Goal: Task Accomplishment & Management: Manage account settings

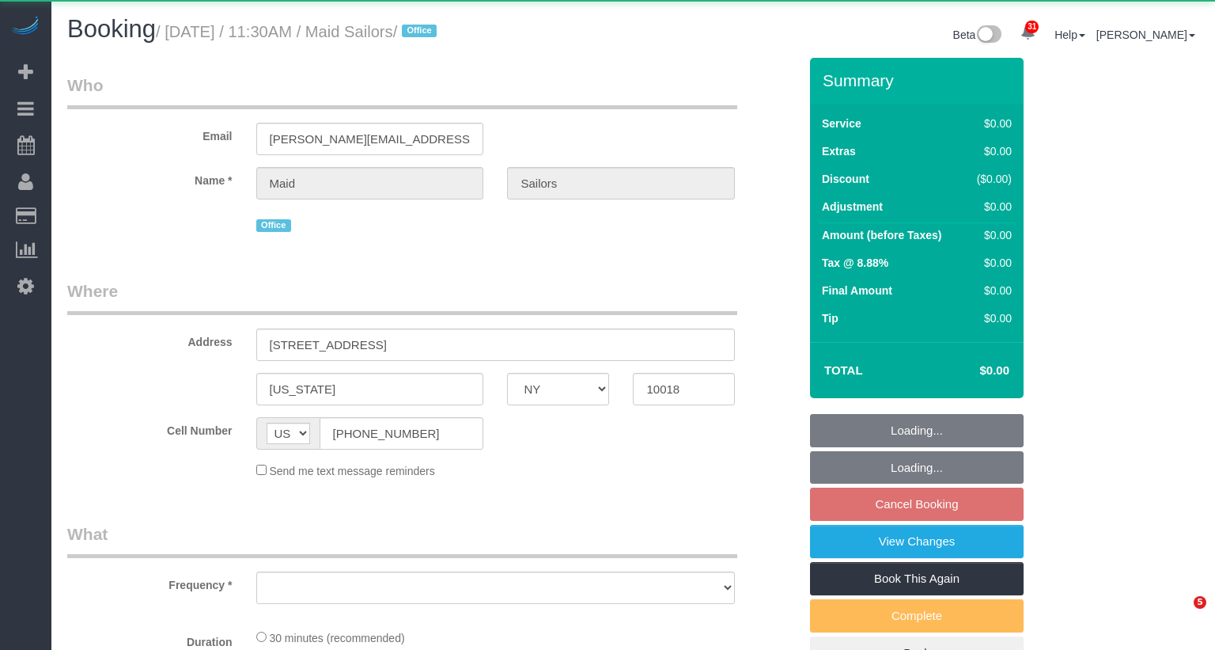
select select "NY"
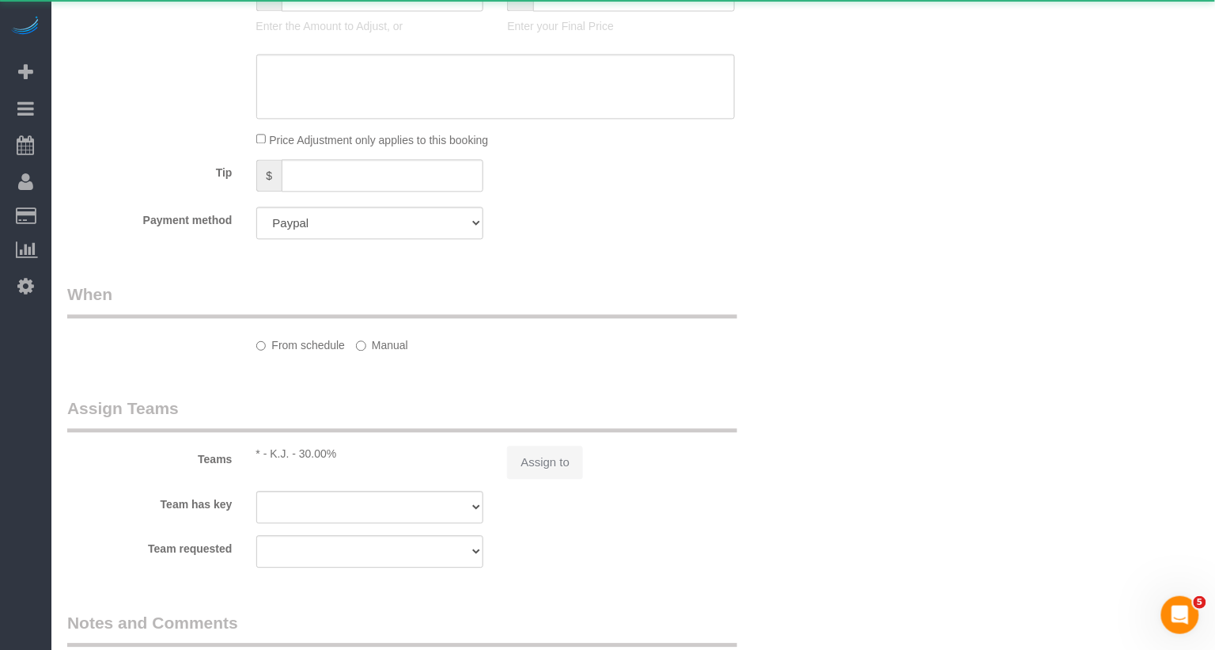
select select "object:1101"
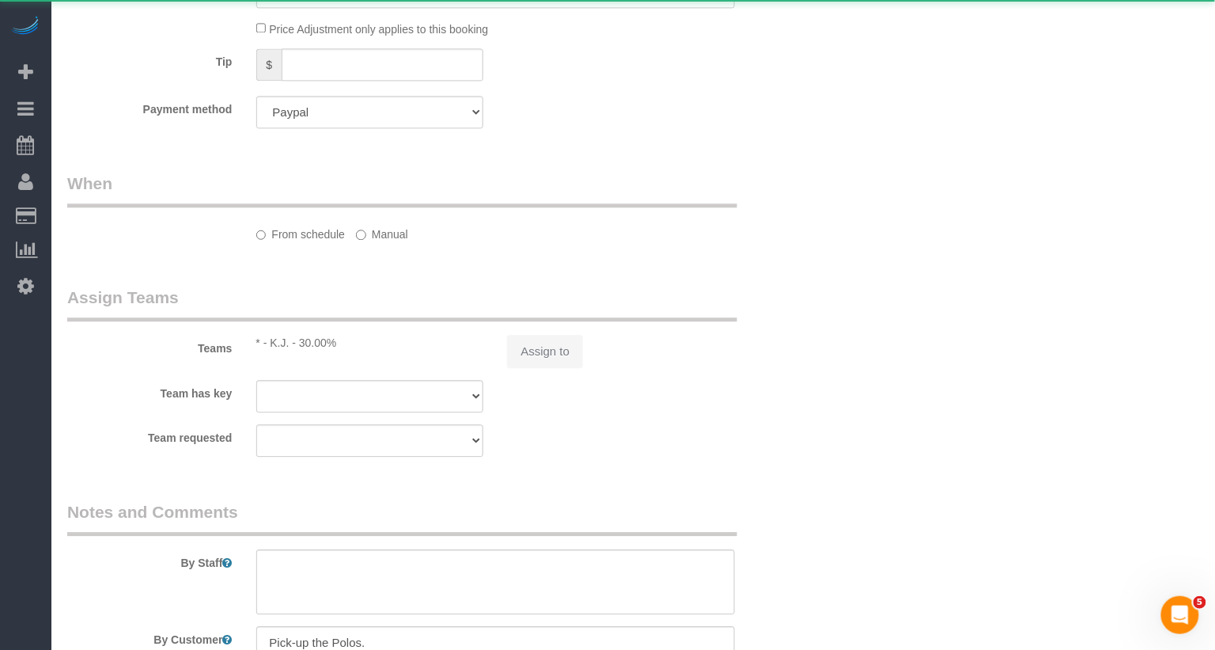
select select "number:89"
select select "number:90"
select select "number:15"
select select "number:5"
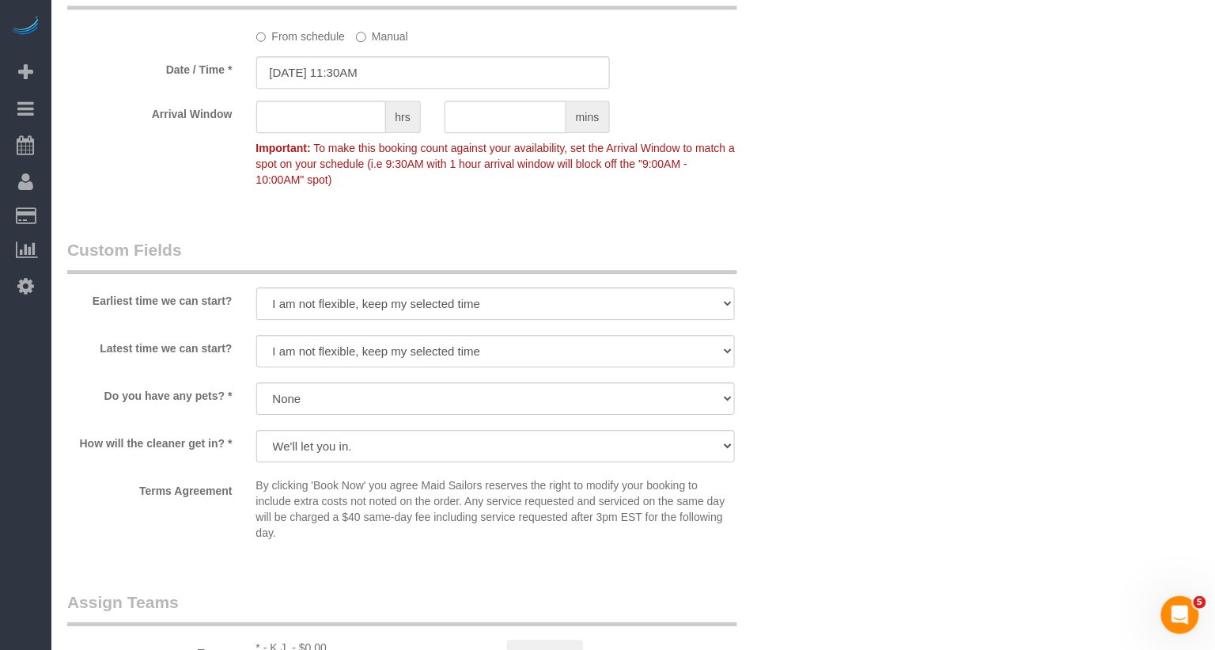
scroll to position [1850, 0]
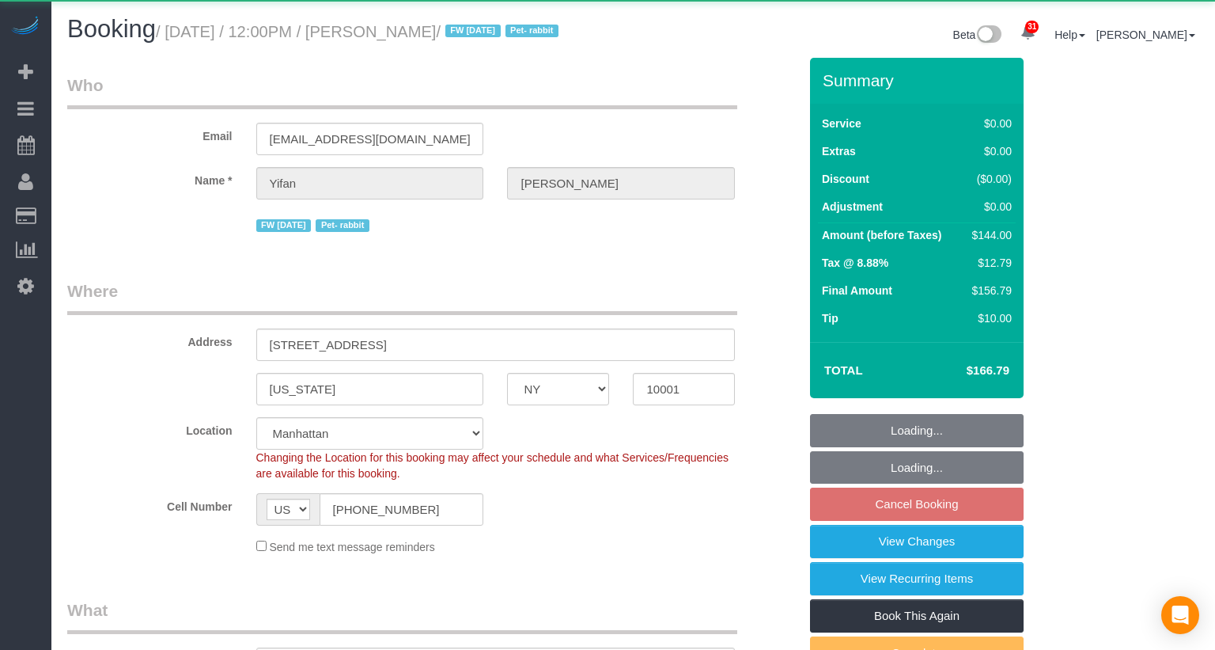
select select "NY"
select select "1"
select select "object:1075"
select select "string:stripe-pm_1PSAjF4VGloSiKo7RDmlyOAP"
select select "1"
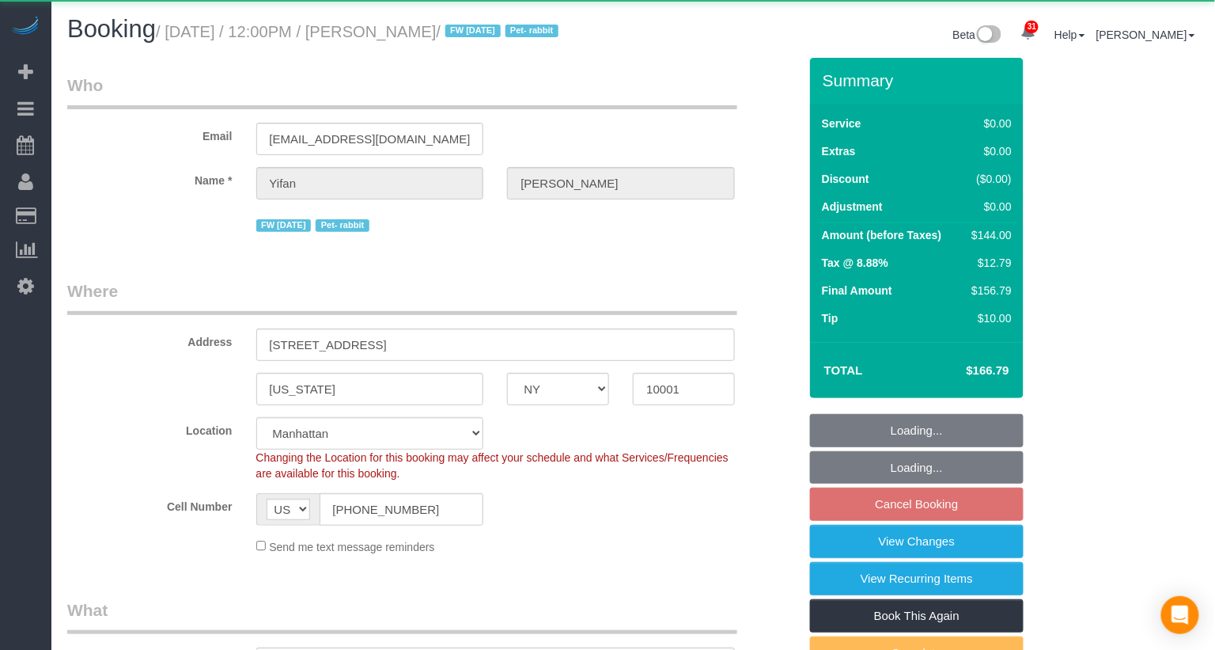
select select "spot2"
select select "number:59"
select select "number:75"
select select "number:15"
select select "number:6"
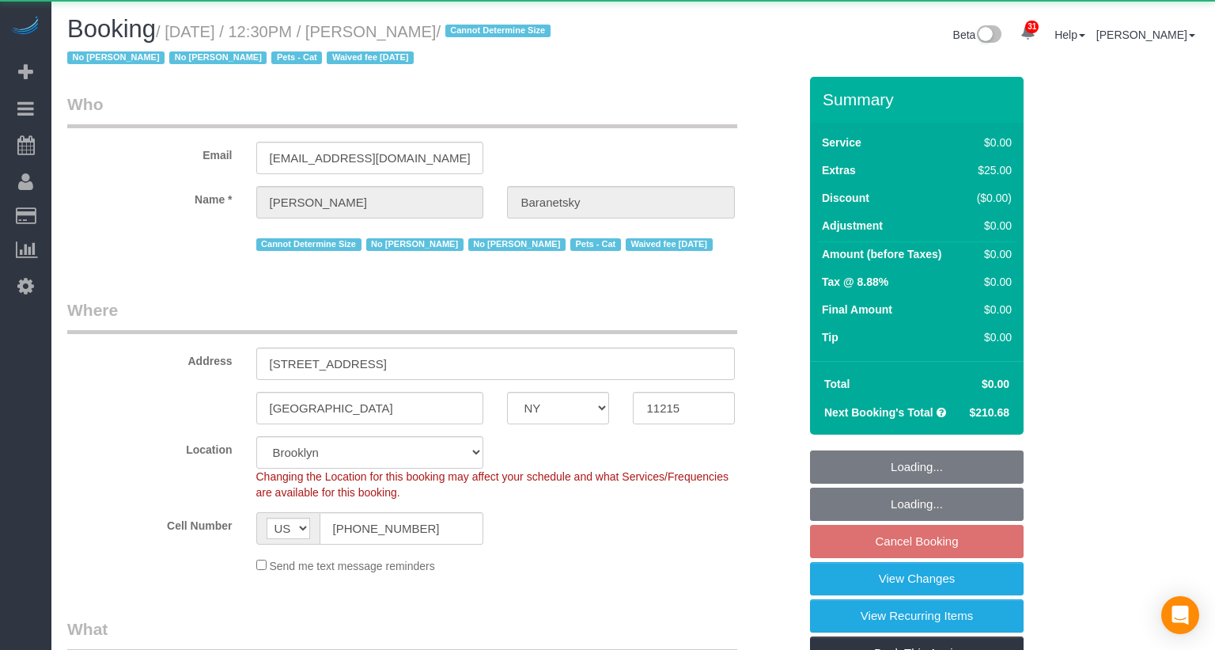
select select "NY"
select select "number:89"
select select "number:90"
select select "number:14"
select select "number:7"
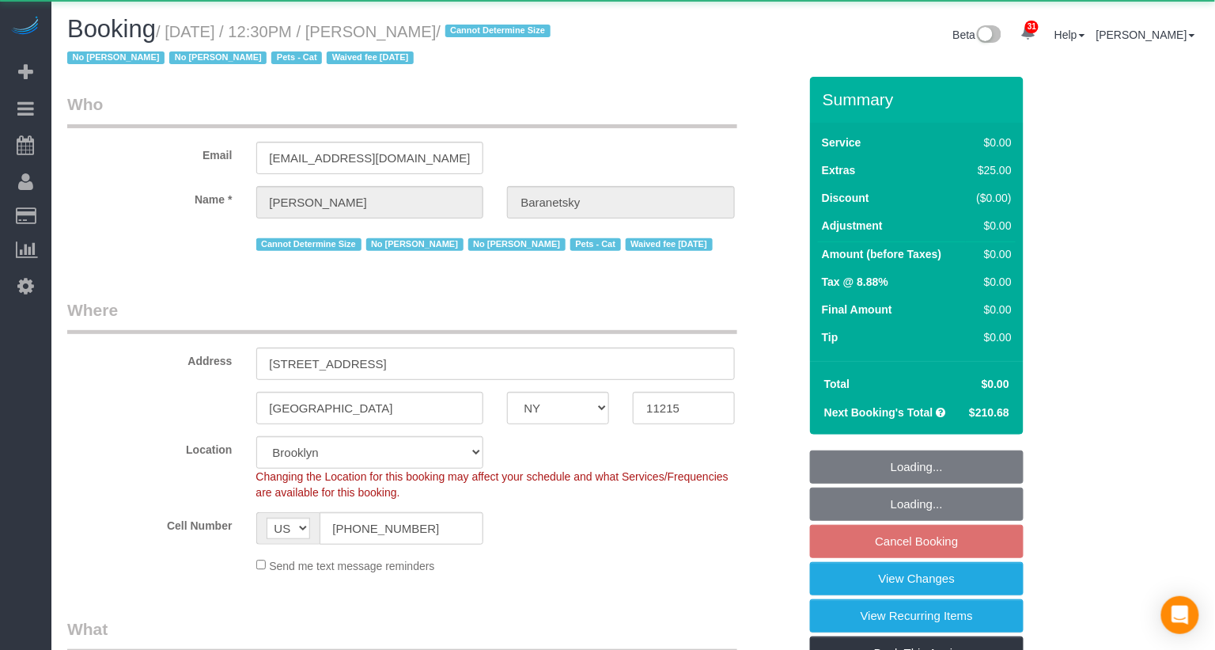
select select "object:1140"
select select "string:stripe-pm_1No6cK4VGloSiKo7E2tmOfwl"
select select "2"
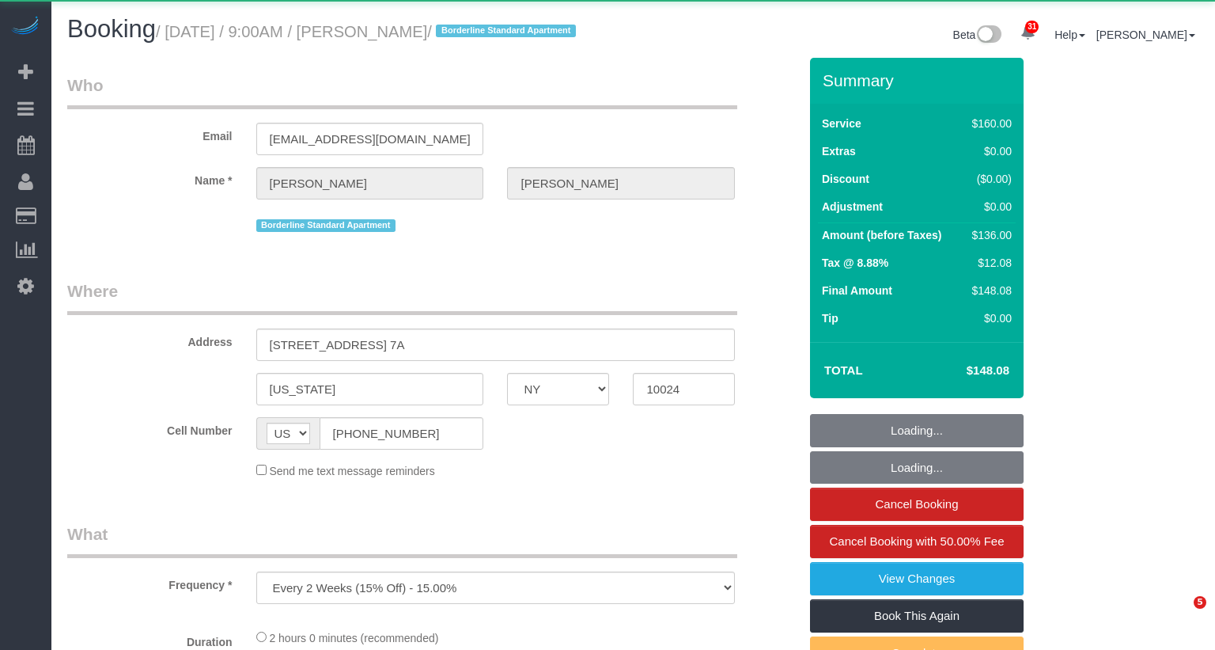
select select "NY"
select select "object:2409"
select select "string:stripe-pm_1RxG3D4VGloSiKo7JLQddXfy"
select select "spot1"
select select "number:89"
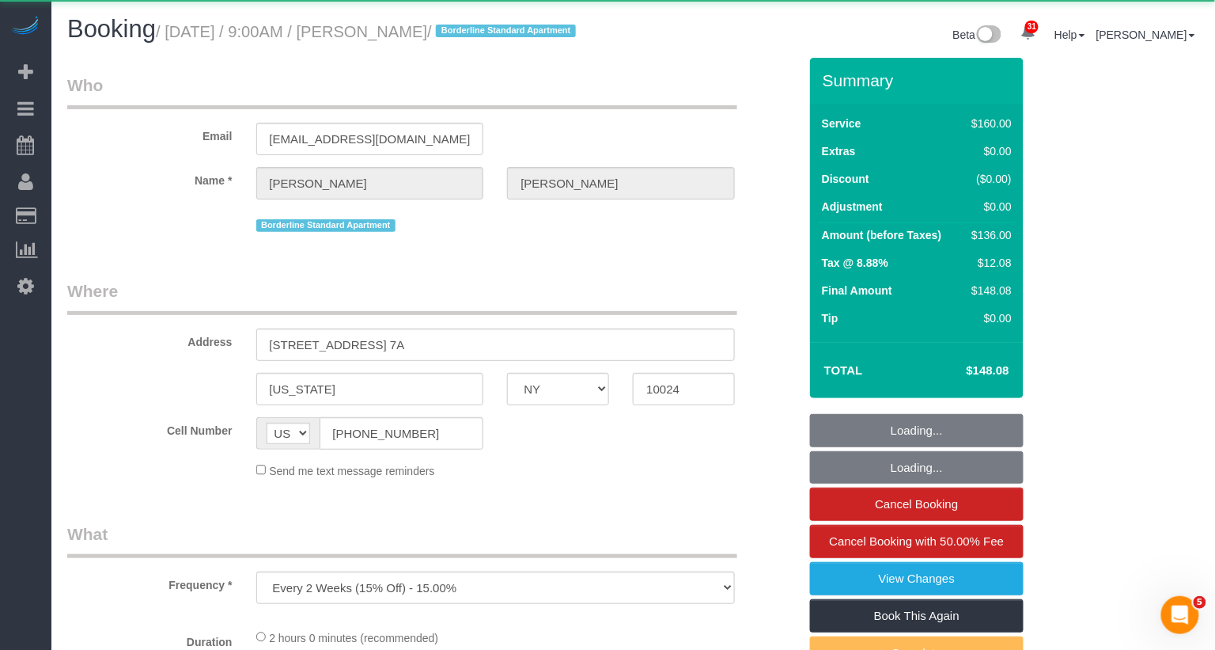
select select "number:90"
select select "number:15"
select select "number:5"
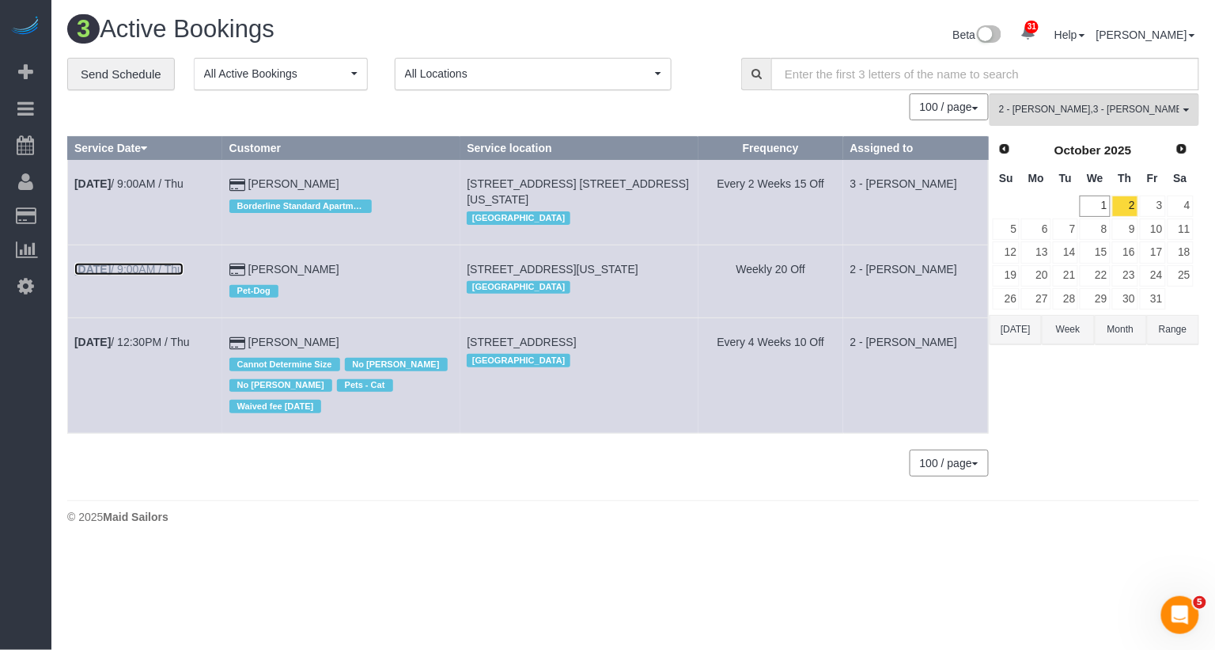
click at [180, 268] on link "Oct 2nd / 9:00AM / Thu" at bounding box center [128, 269] width 109 height 13
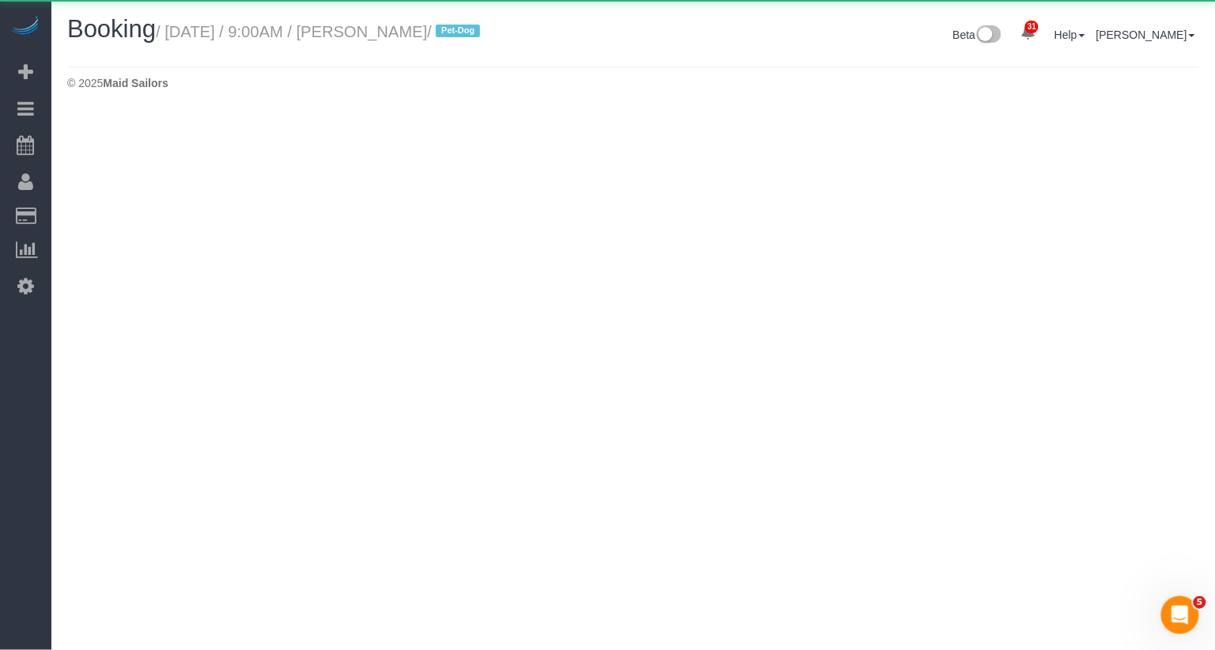
select select "NY"
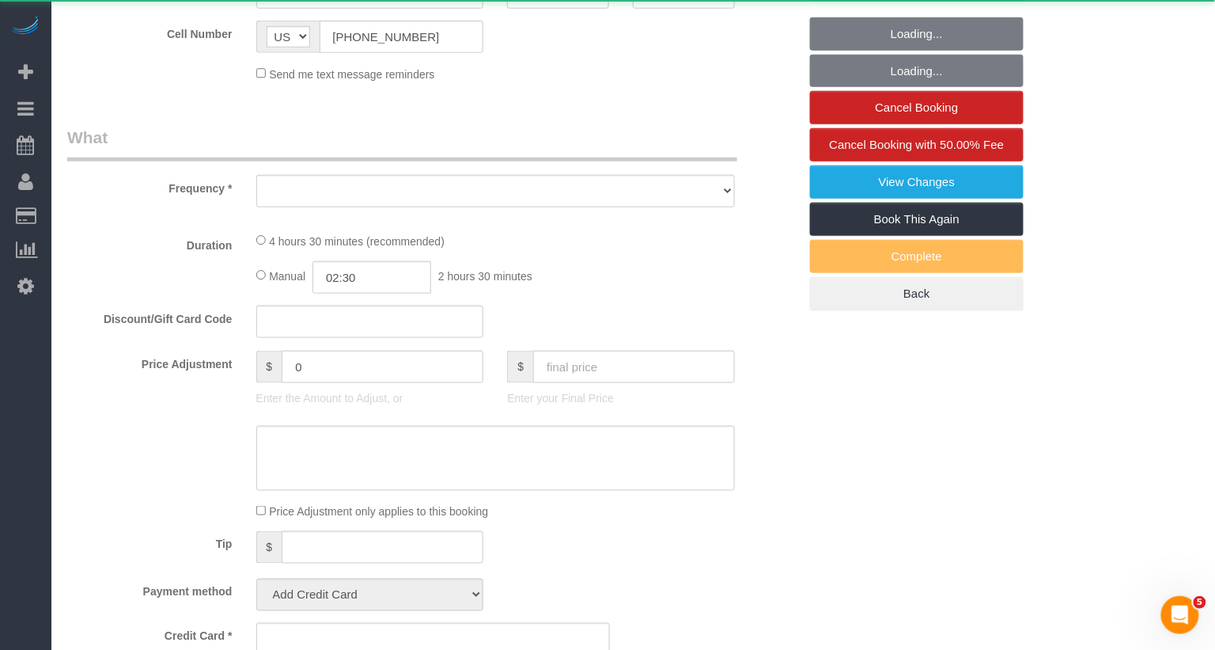
select select "object:3747"
select select "2"
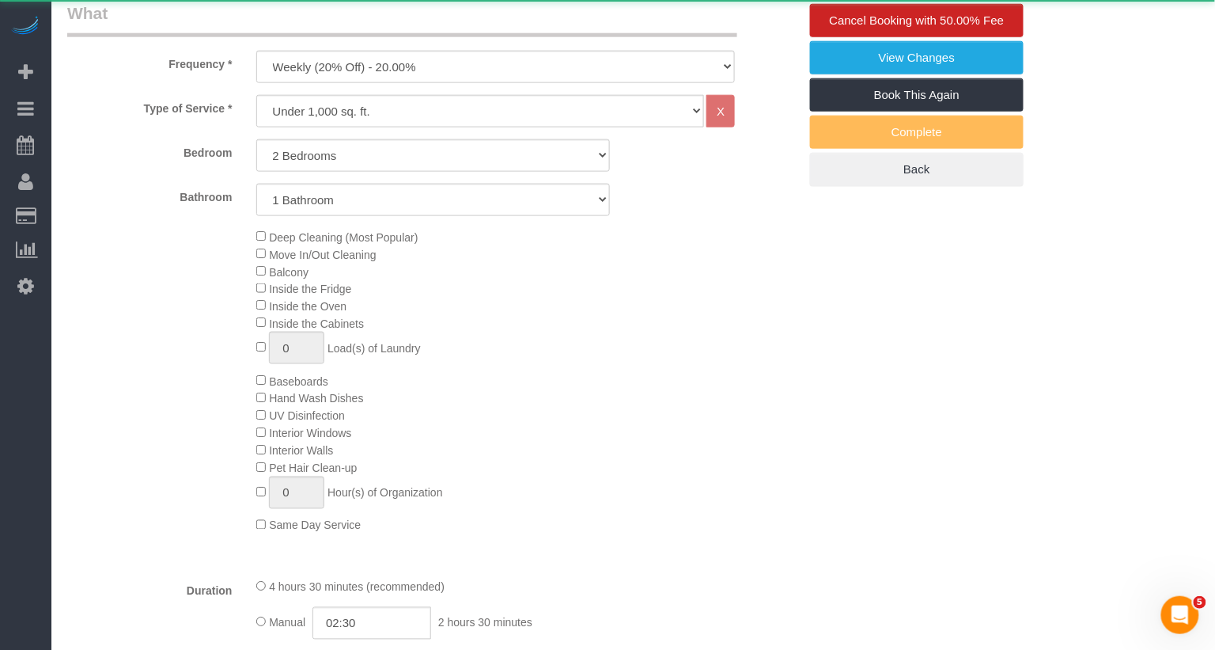
select select "string:stripe-pm_1S0kuA4VGloSiKo7TQT4BI7k"
select select "spot51"
select select "number:57"
select select "number:72"
select select "number:13"
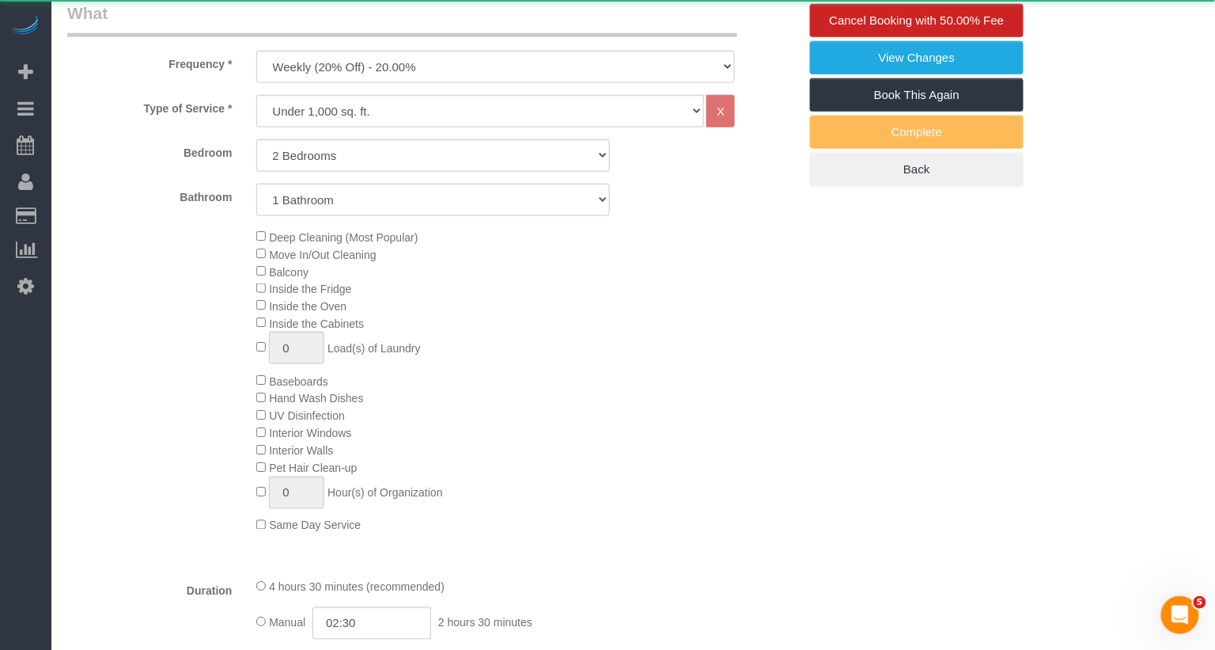
select select "number:6"
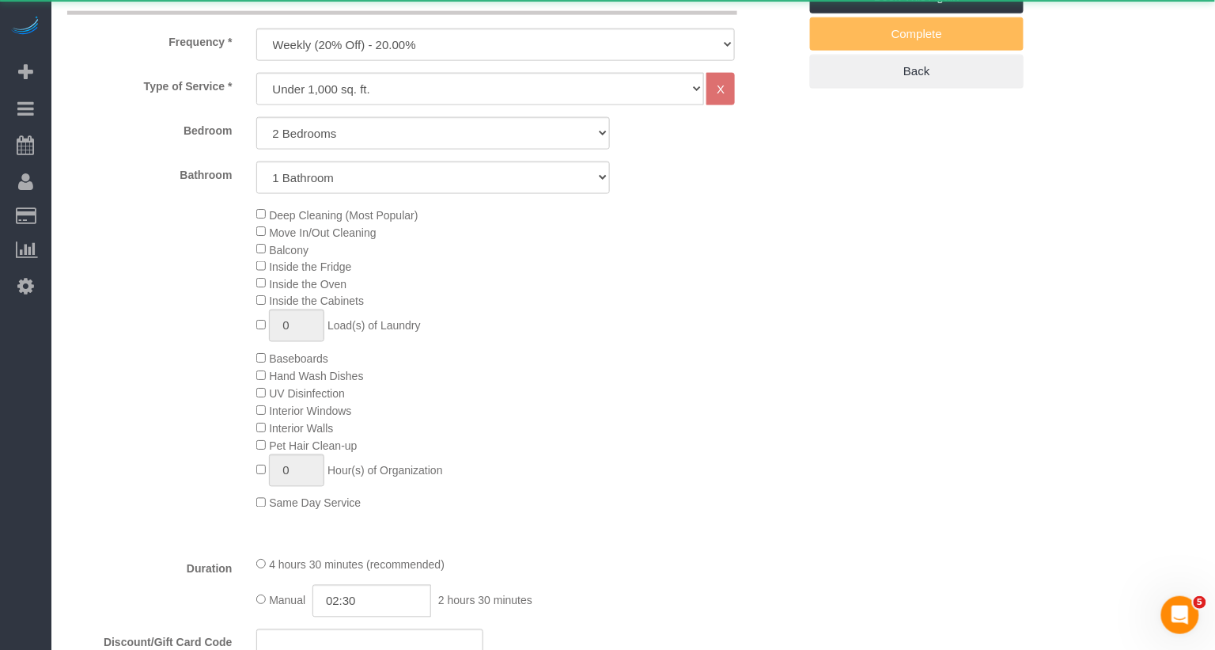
select select "object:4425"
select select "2"
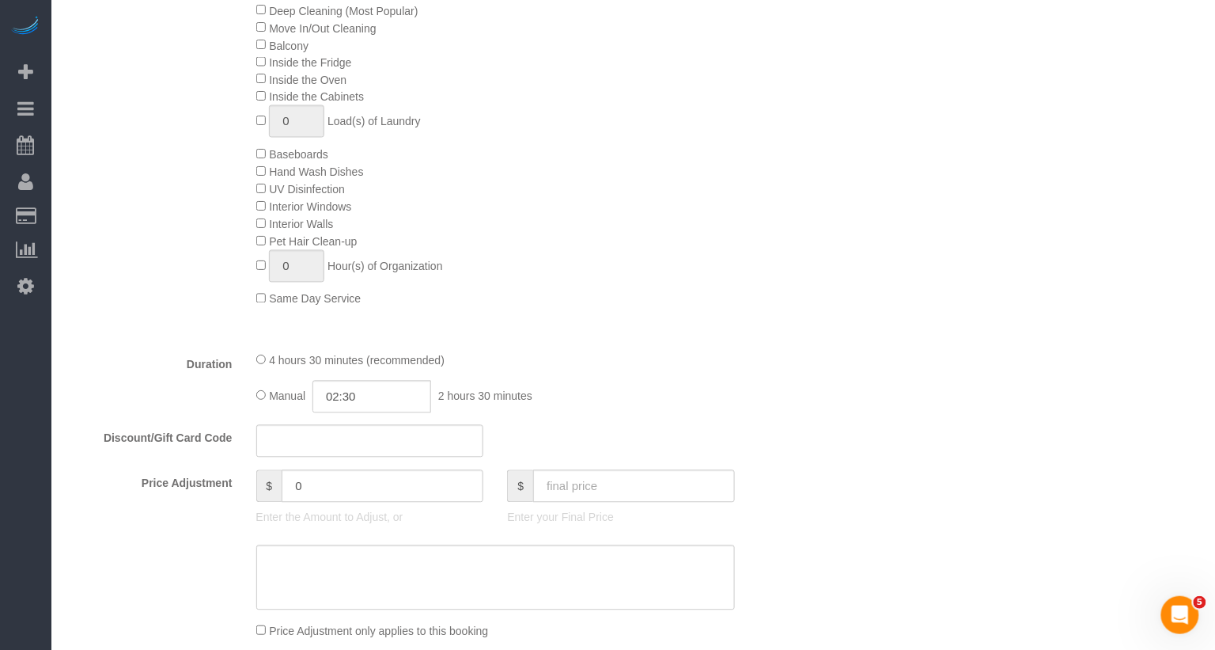
scroll to position [901, 0]
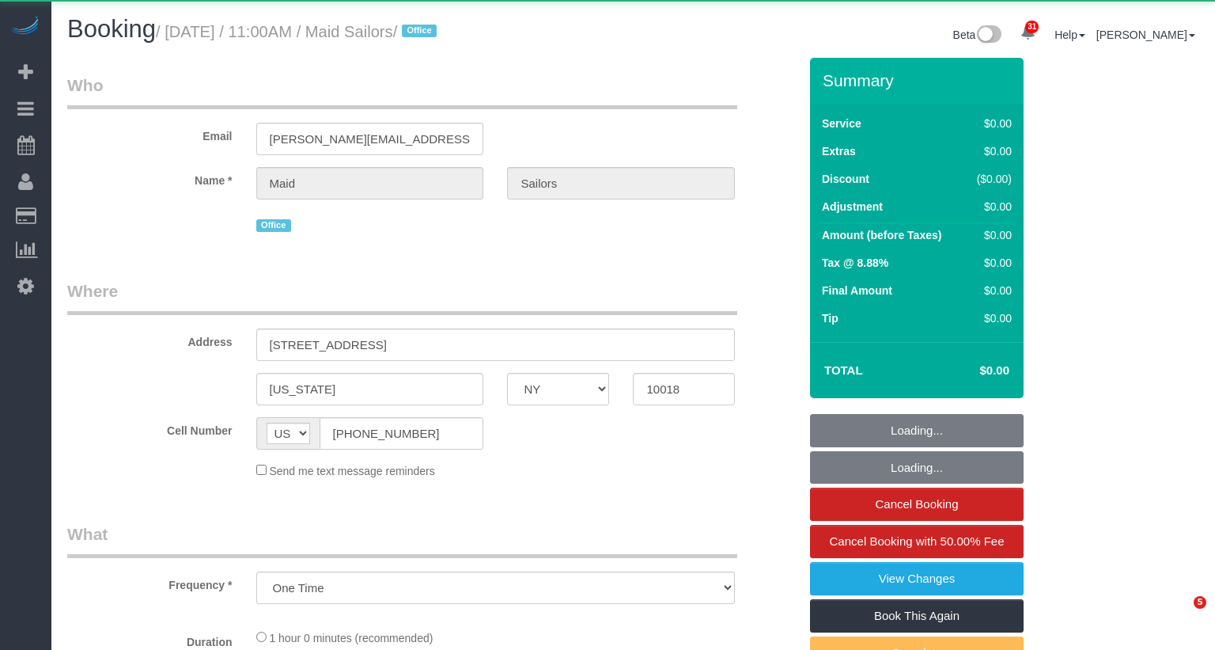
select select "NY"
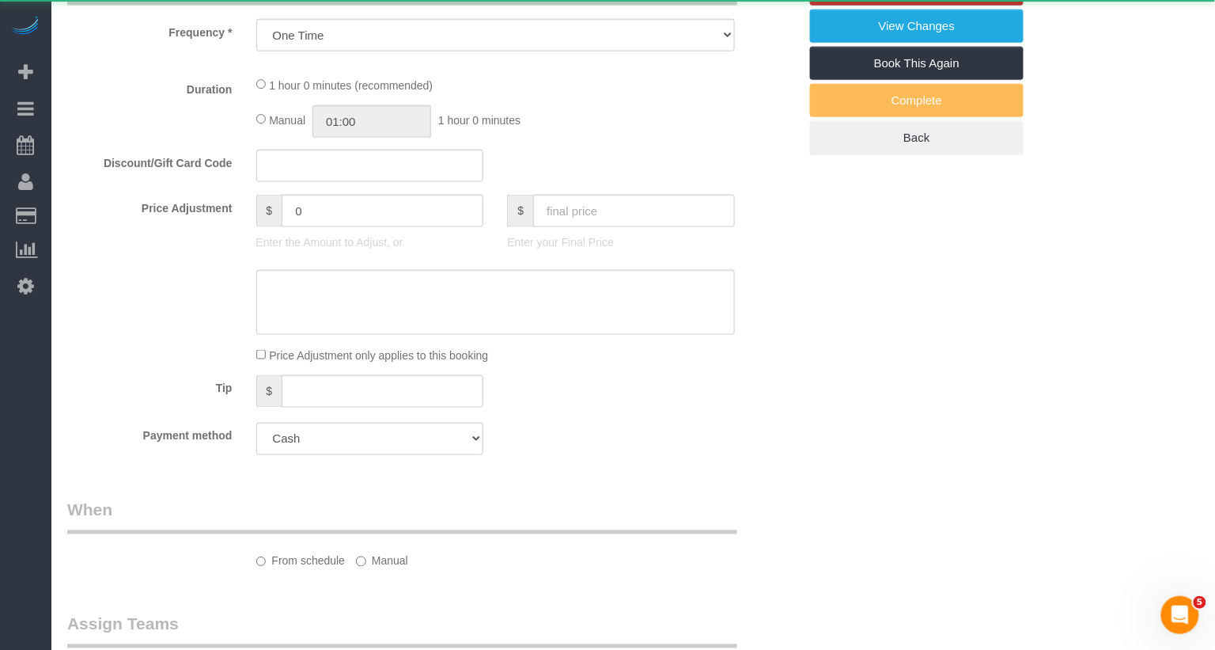
select select "object:946"
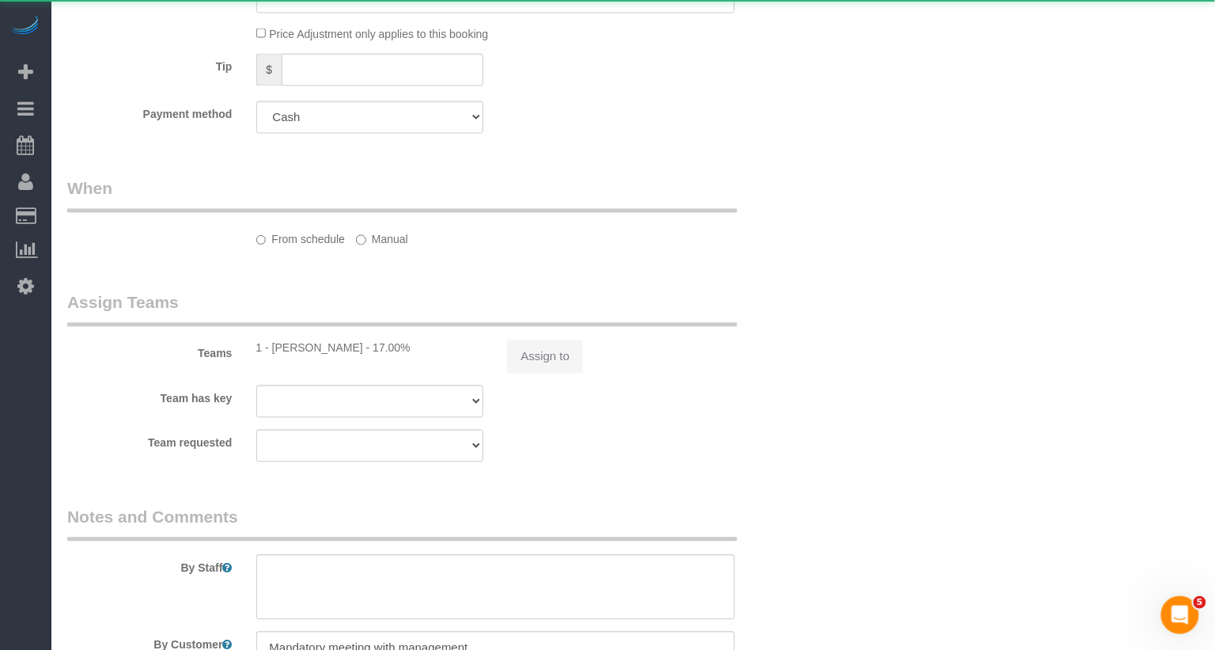
select select "60"
select select "spot1"
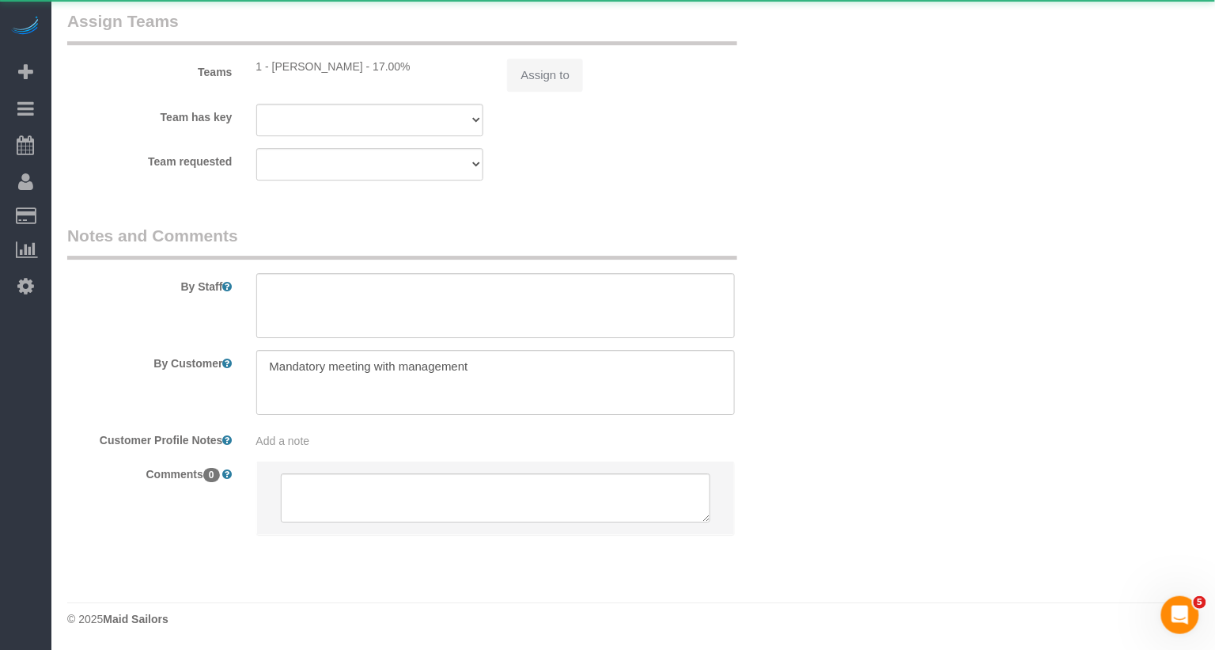
select select "number:89"
select select "number:90"
select select "number:15"
select select "number:5"
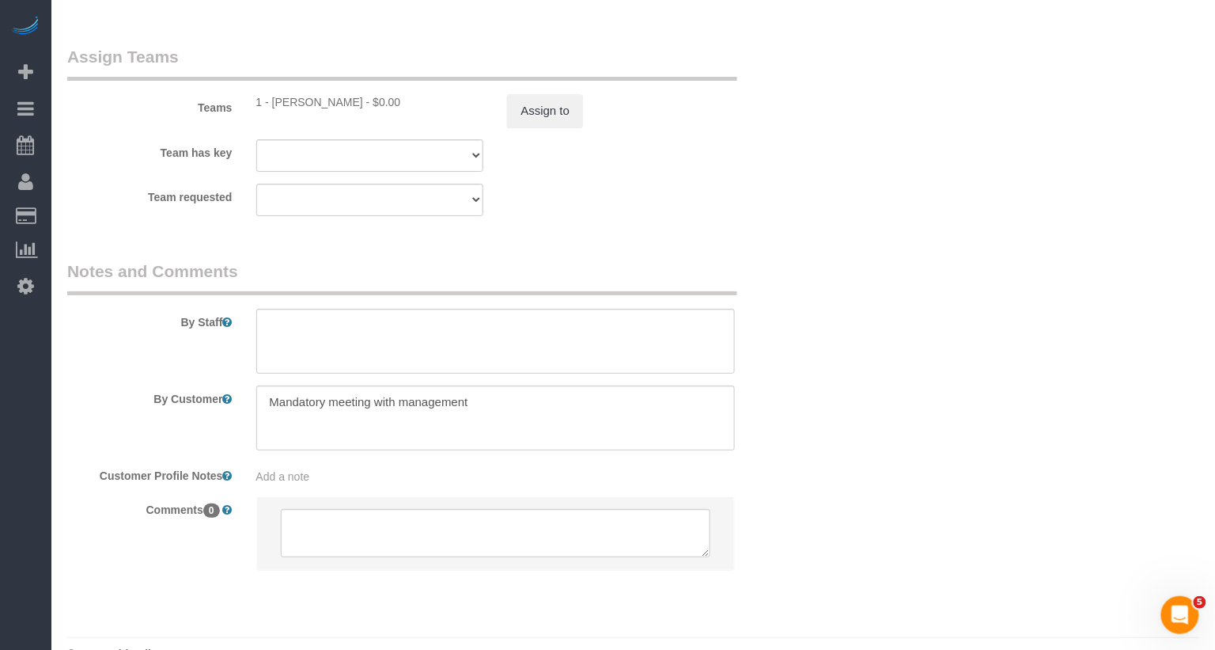
scroll to position [1747, 0]
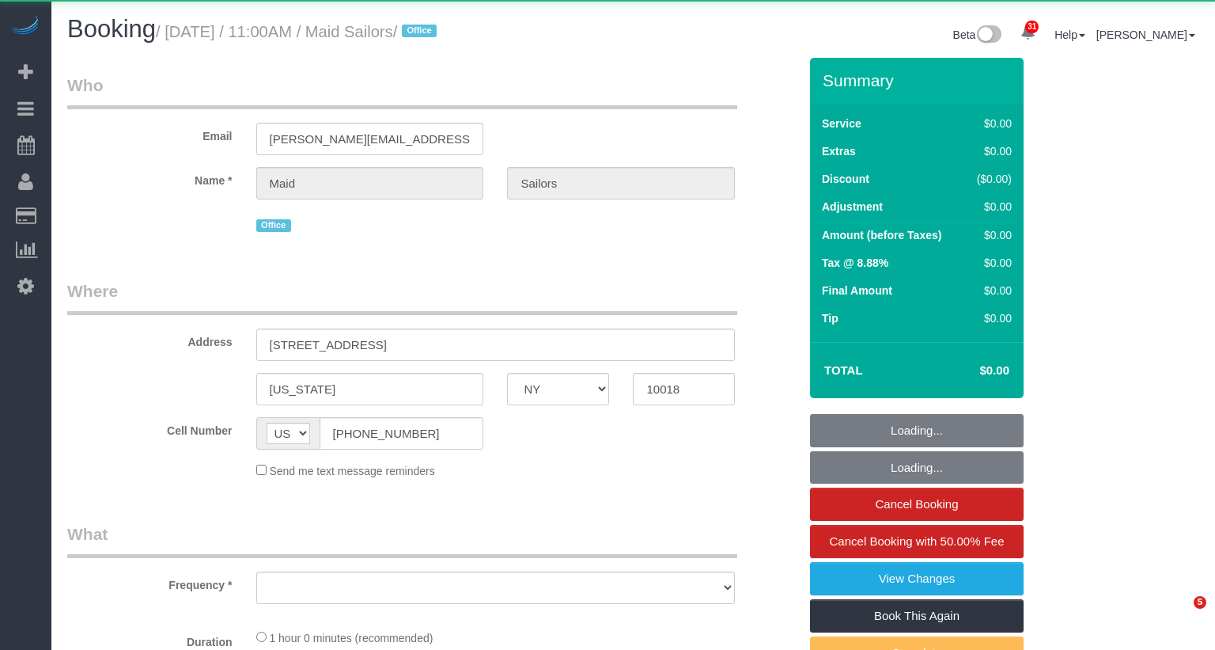
select select "NY"
select select "object:1207"
select select "60"
select select "number:89"
select select "number:90"
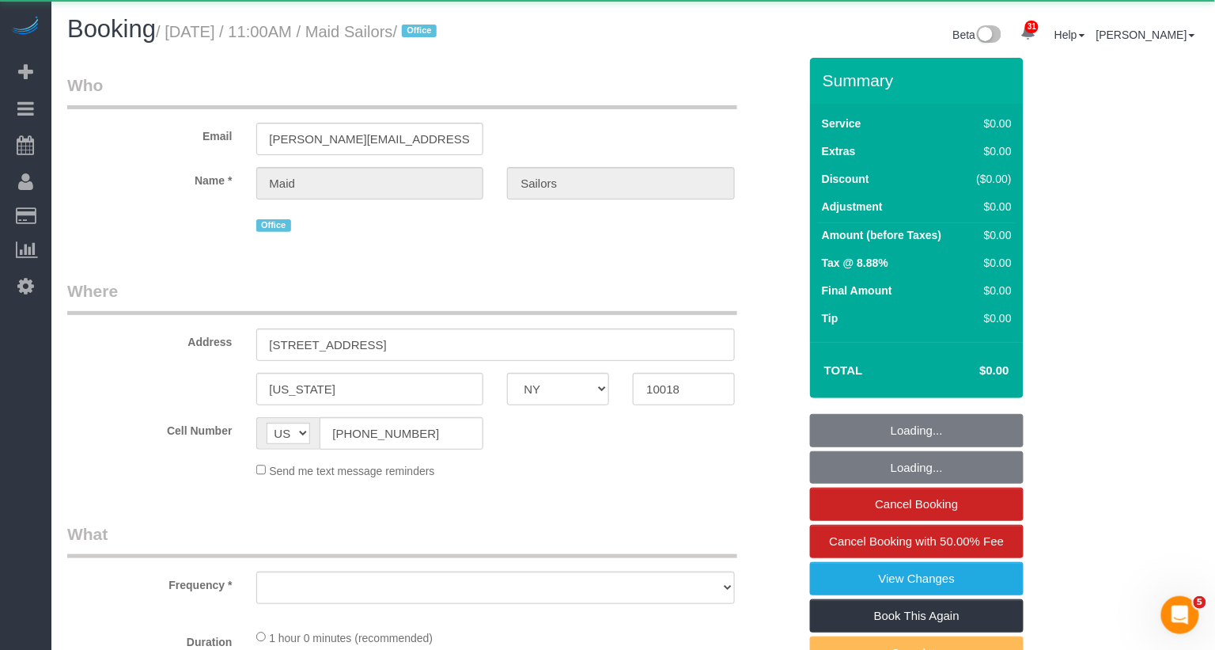
select select "number:15"
select select "number:5"
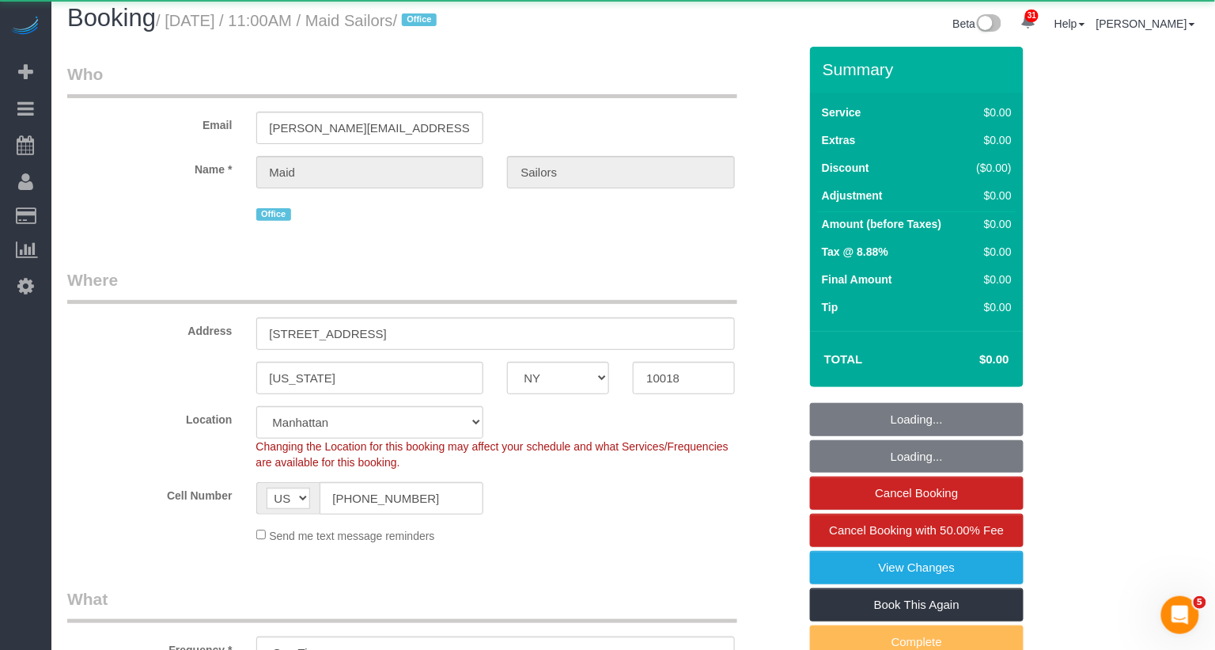
select select "object:1495"
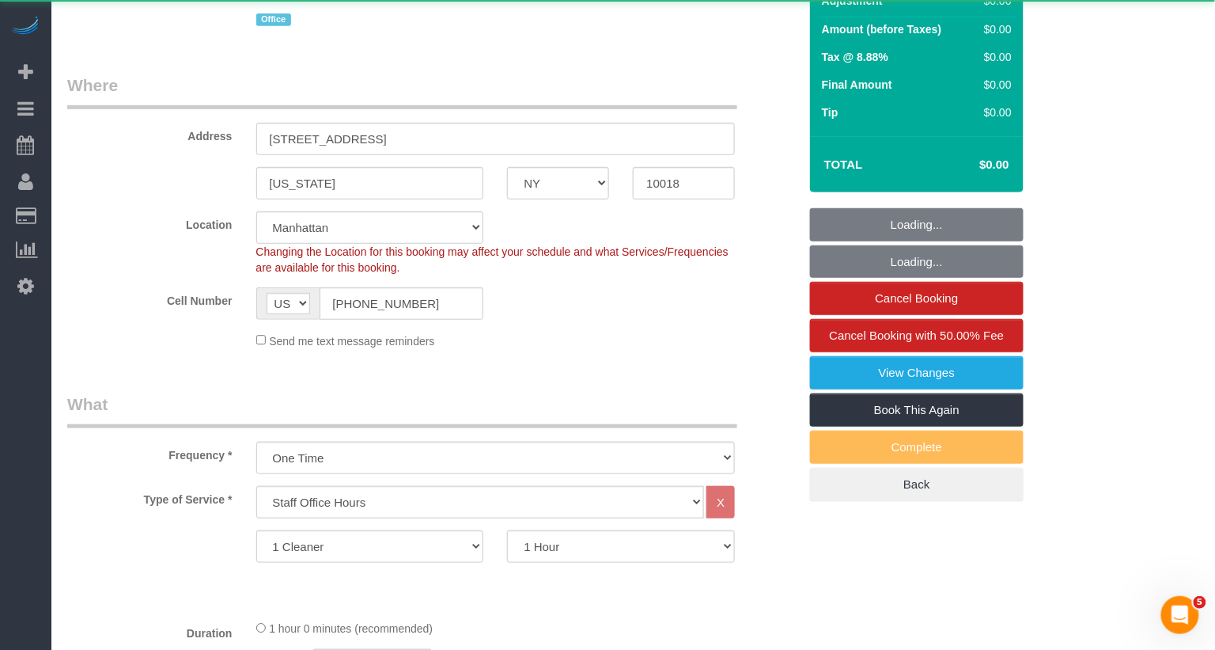
select select "spot1"
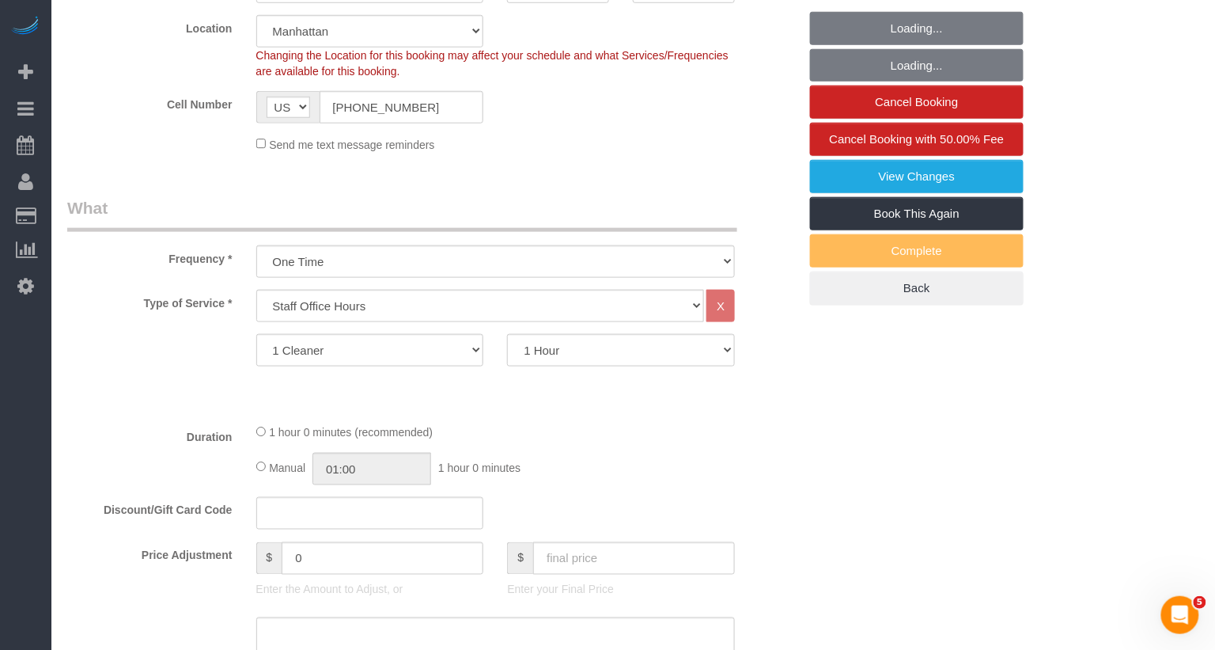
scroll to position [587, 0]
